Goal: Task Accomplishment & Management: Manage account settings

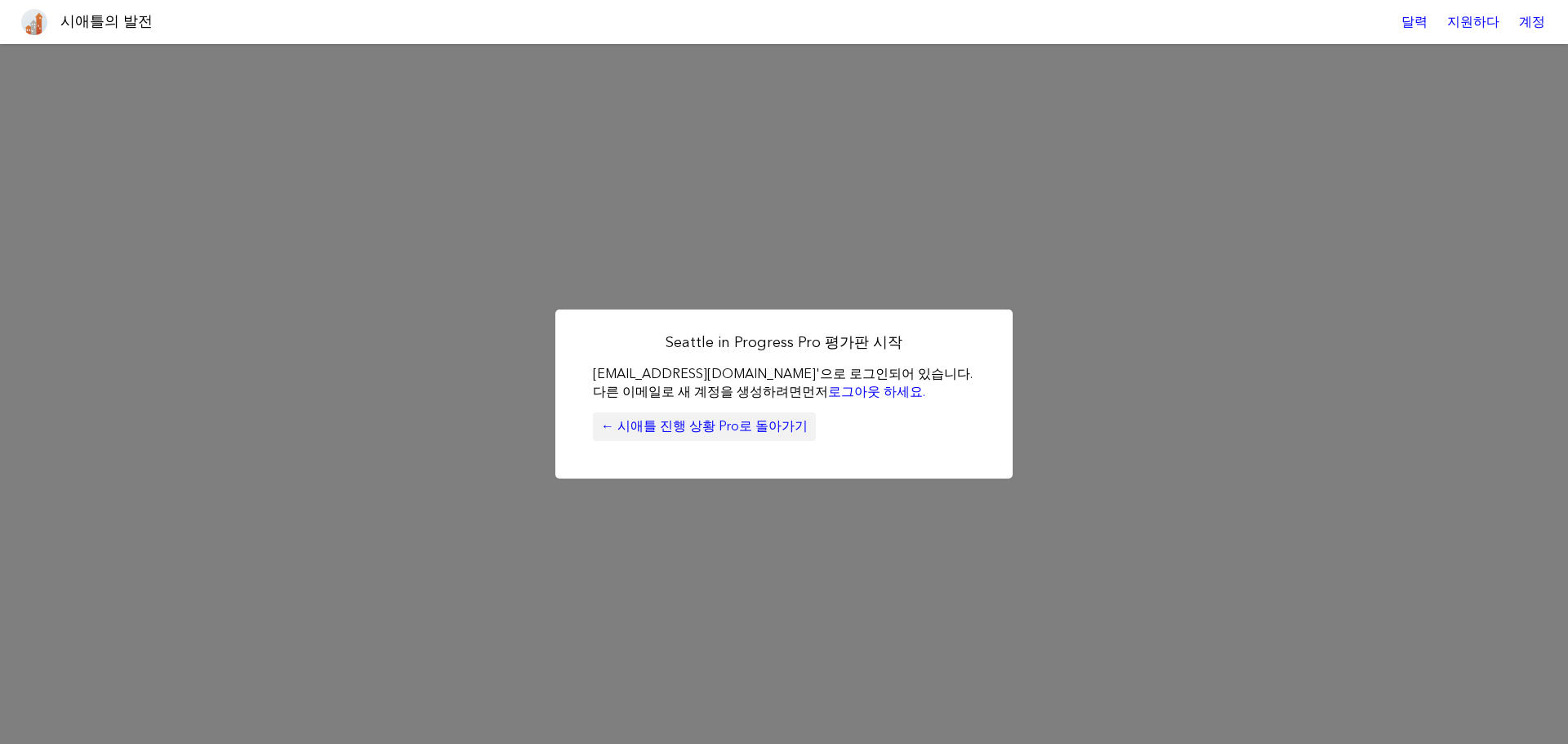
click at [665, 426] on font "← 시애틀 진행 상황 Pro로 돌아가기" at bounding box center [705, 426] width 207 height 16
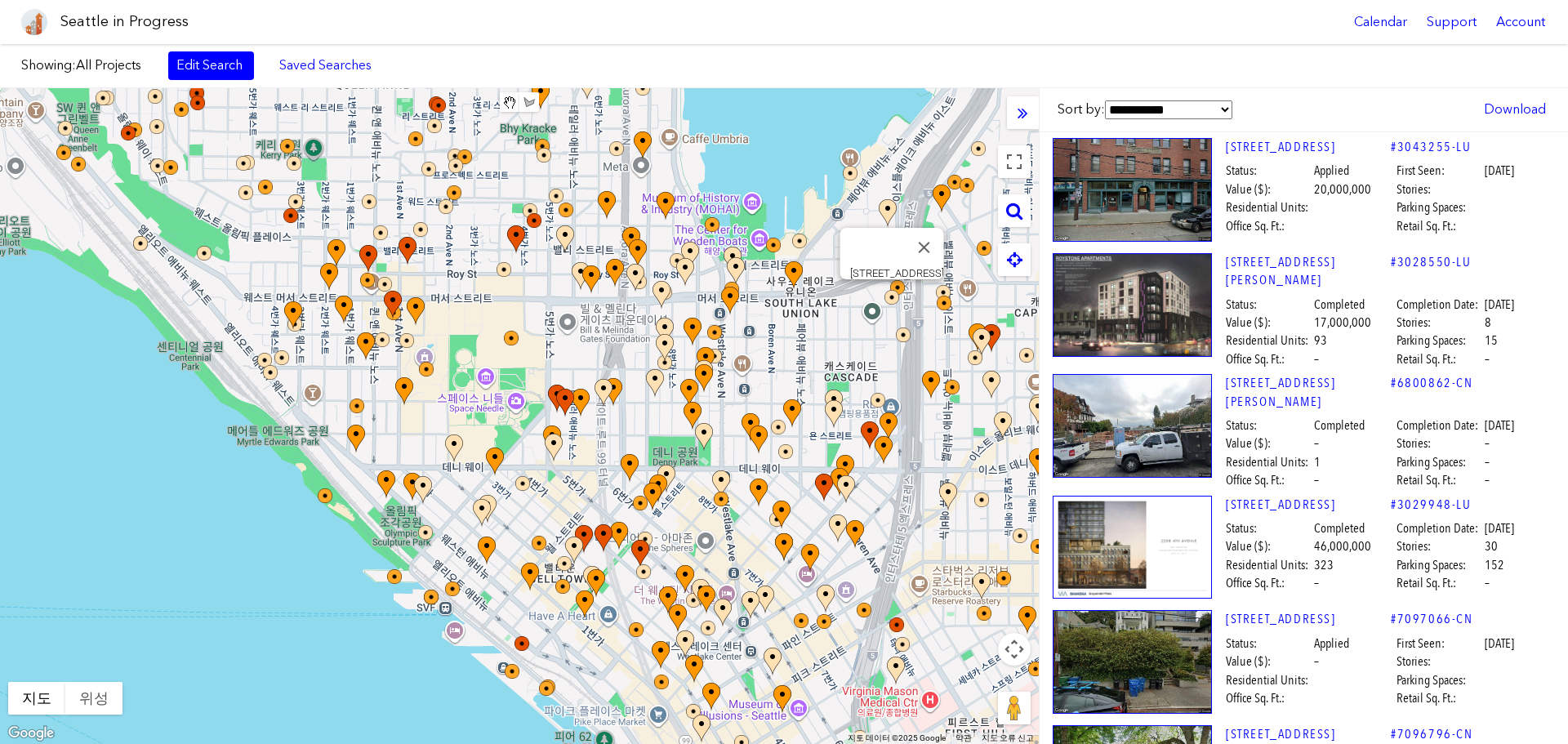
click at [1325, 53] on div "Showing: All Projects Edit Search Saved Searches Added to Saved Searches Done C…" at bounding box center [784, 66] width 1568 height 44
click at [1516, 21] on div "Account" at bounding box center [1521, 22] width 69 height 44
click at [1346, 172] on link "Log Out" at bounding box center [1401, 174] width 190 height 36
